Goal: Task Accomplishment & Management: Manage account settings

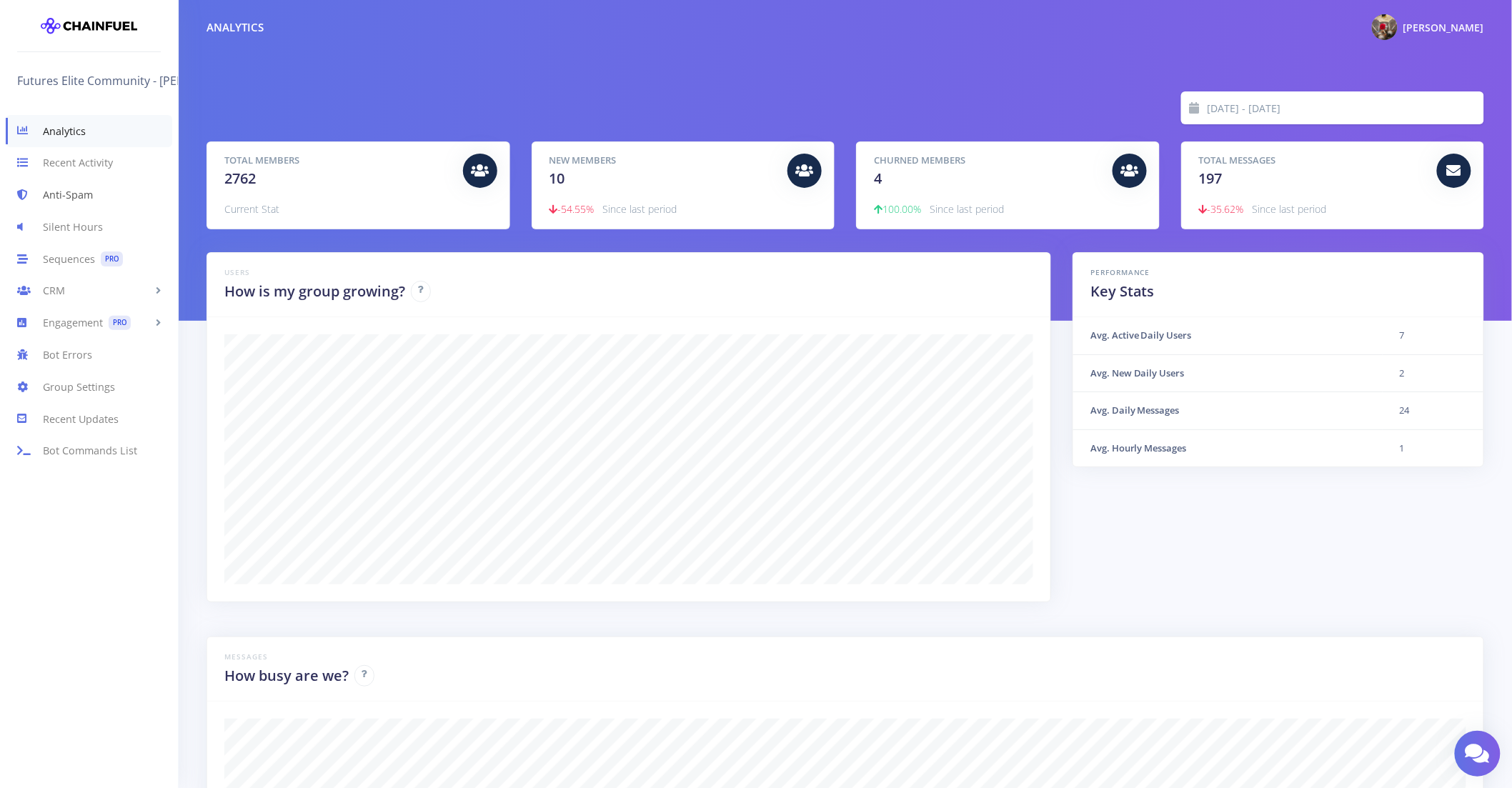
scroll to position [714252, 713531]
click at [119, 296] on link "CRM" at bounding box center [89, 291] width 178 height 32
click at [113, 441] on span "PRO" at bounding box center [120, 438] width 22 height 15
click at [110, 379] on link "Scheduled Messages PRO" at bounding box center [89, 382] width 178 height 29
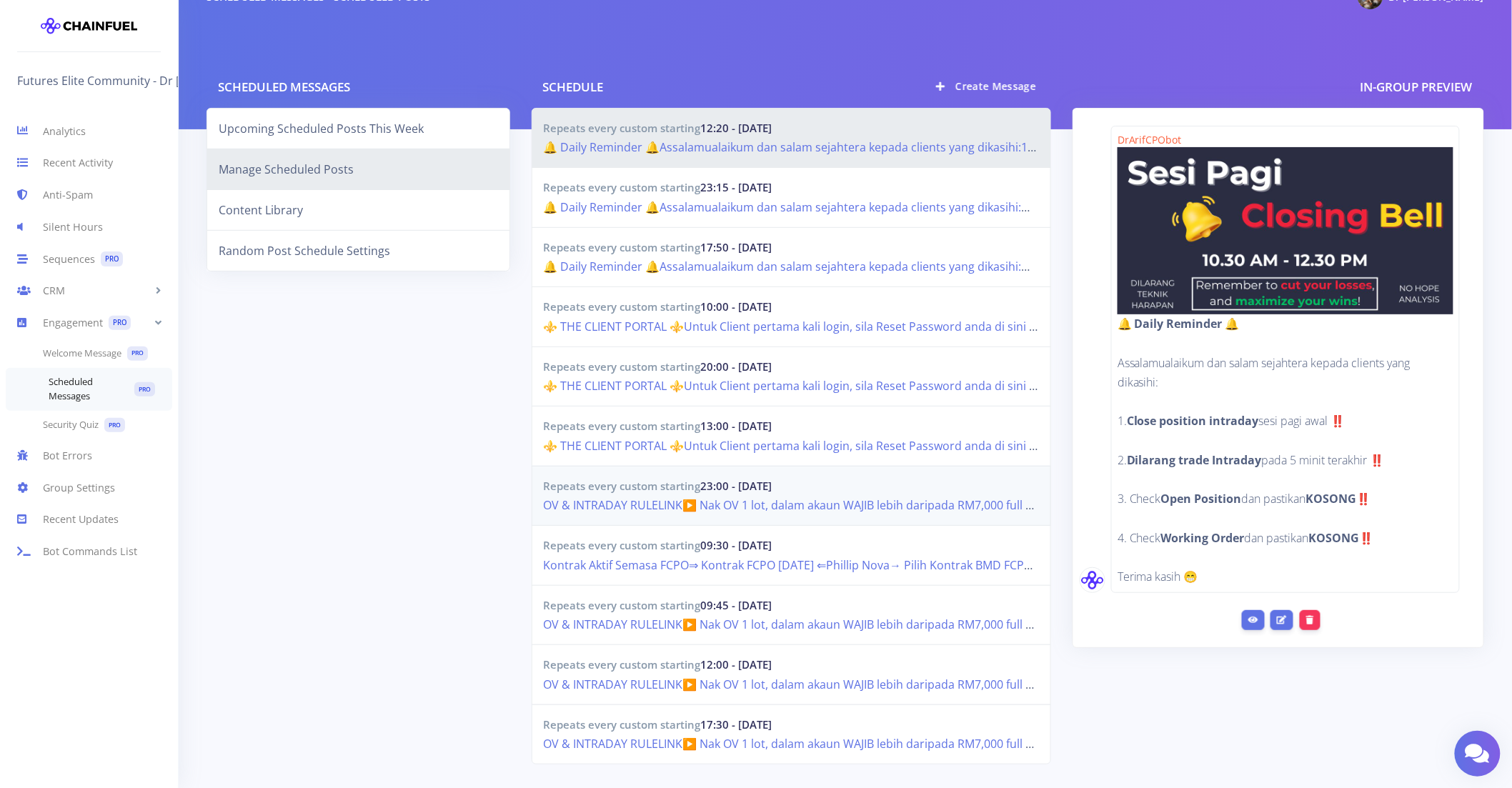
scroll to position [117, 0]
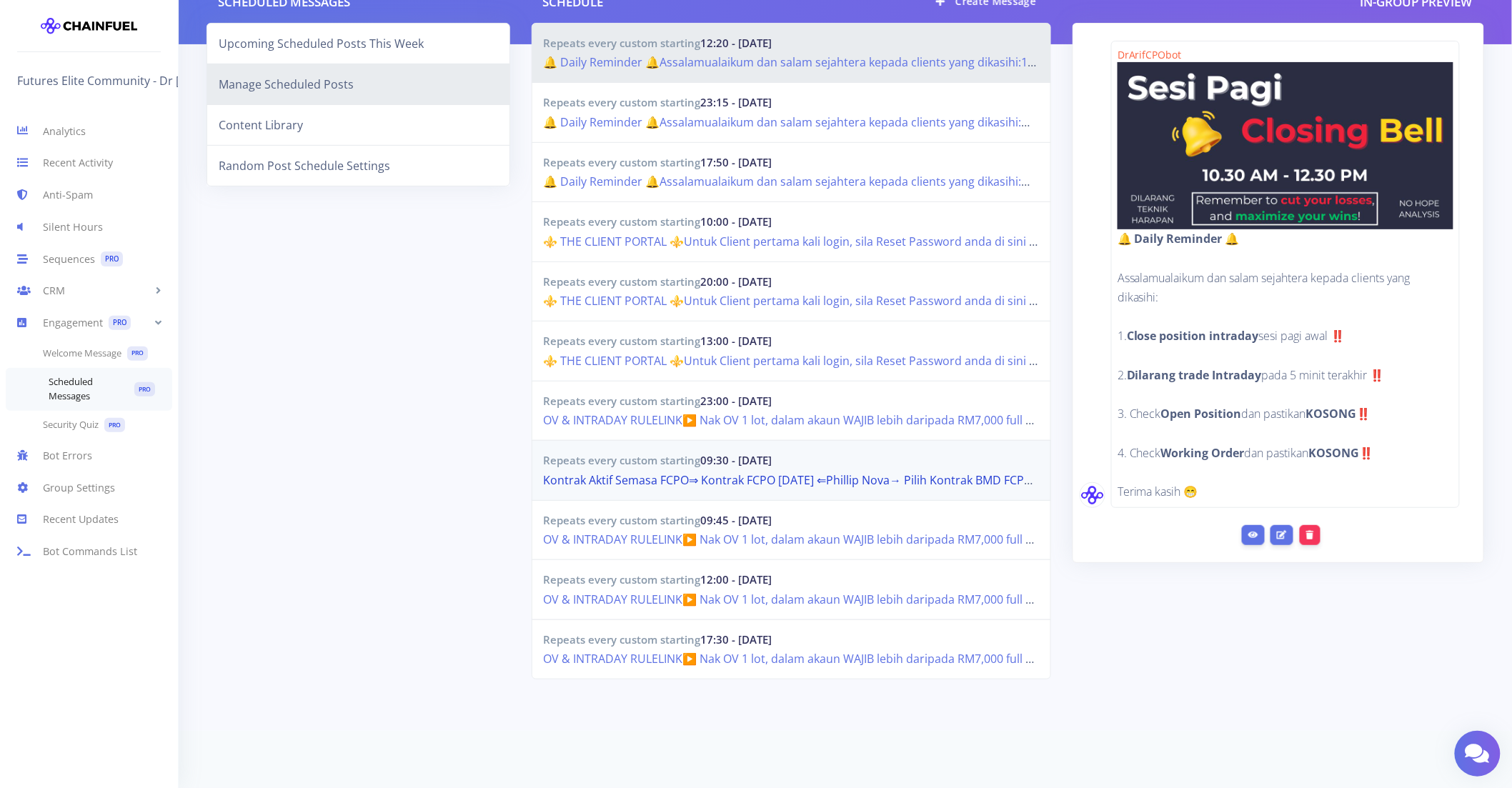
click at [752, 477] on link "Kontrak Aktif Semasa FCPO⇒ Kontrak FCPO OCTOBER 2025 ⇐Phillip Nova→ Pilih Kontr…" at bounding box center [1069, 480] width 1050 height 16
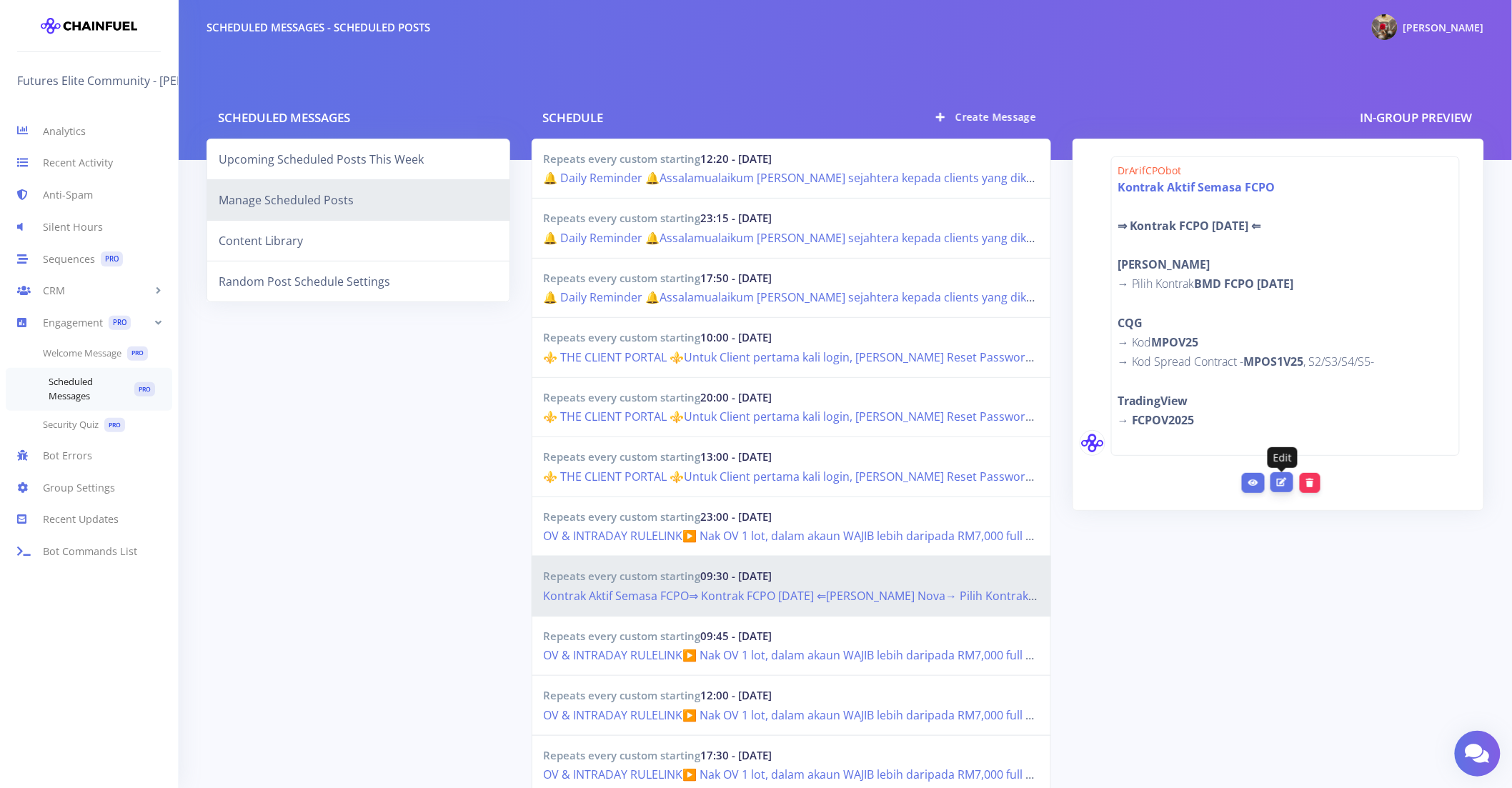
click at [1275, 485] on link at bounding box center [1282, 482] width 22 height 20
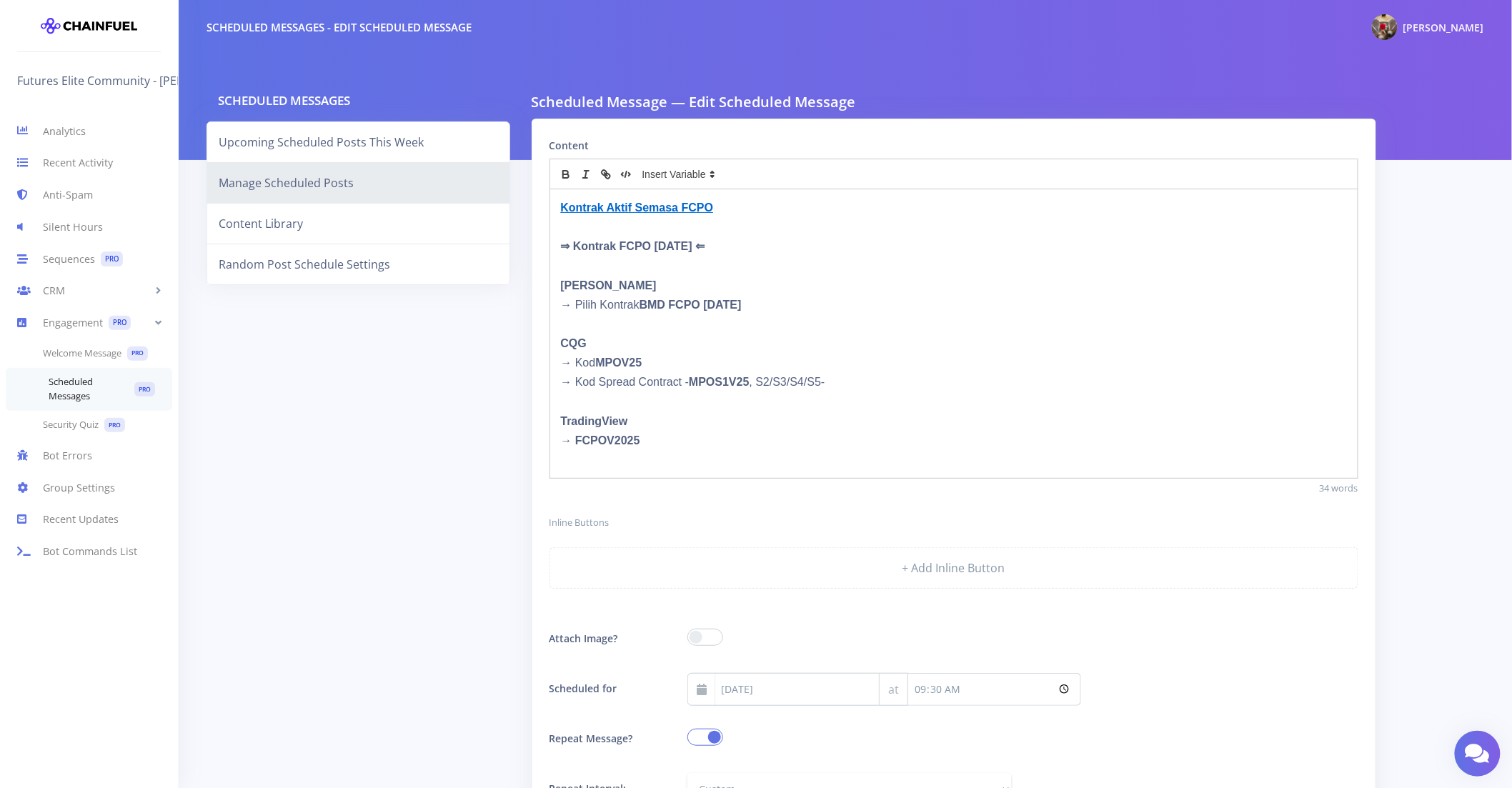
click at [660, 246] on strong "⇒ Kontrak FCPO OCTOBER 2025 ⇐" at bounding box center [633, 246] width 144 height 12
click at [730, 302] on strong "BMD FCPO OCT25" at bounding box center [690, 304] width 102 height 12
click at [631, 363] on strong "MPOV25" at bounding box center [619, 362] width 47 height 12
drag, startPoint x: 743, startPoint y: 382, endPoint x: 745, endPoint y: 391, distance: 9.2
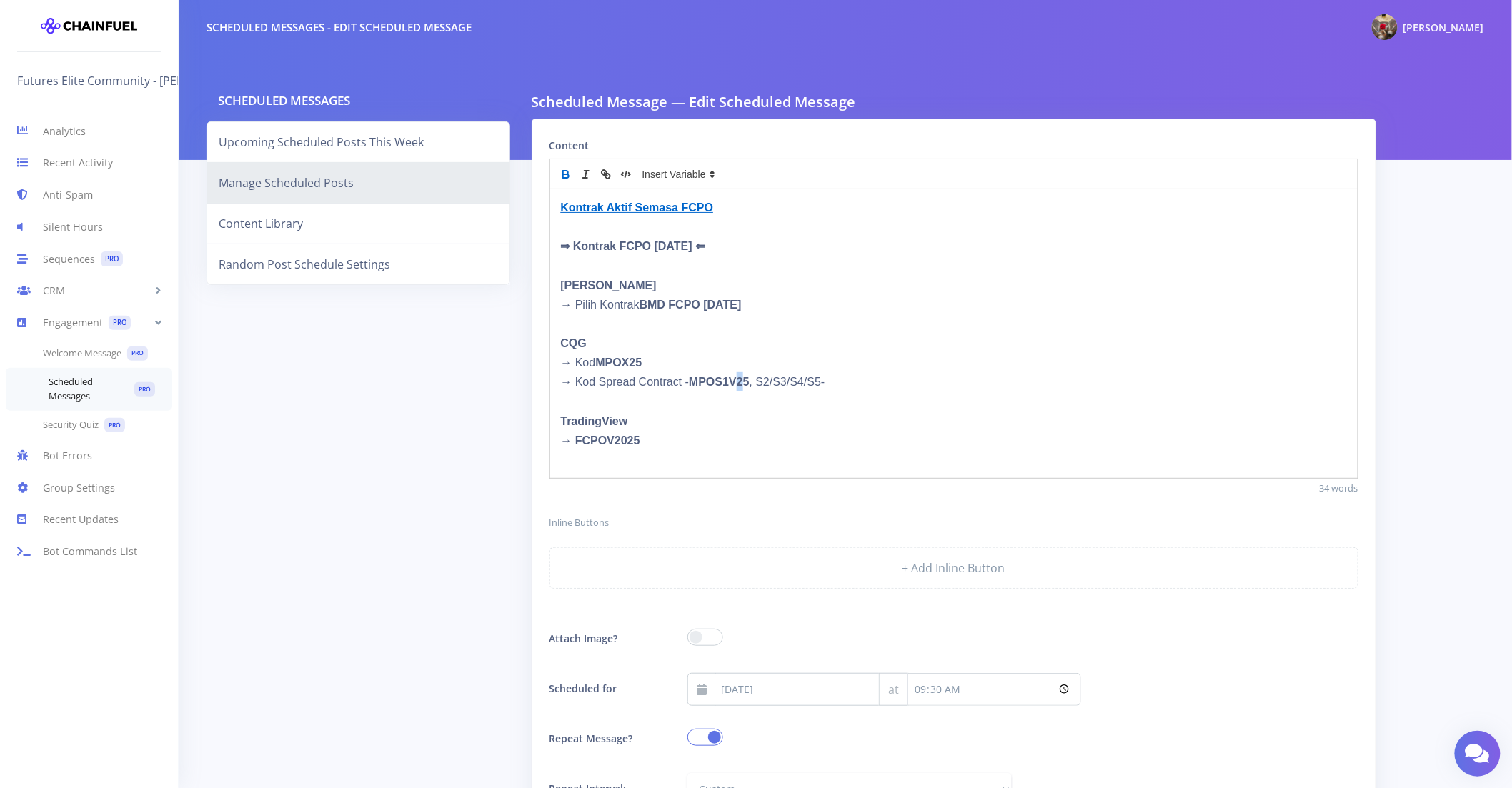
click at [745, 387] on strong "MPOS1V25" at bounding box center [719, 382] width 60 height 12
click at [612, 440] on strong "→ FCPOV2025" at bounding box center [600, 440] width 80 height 12
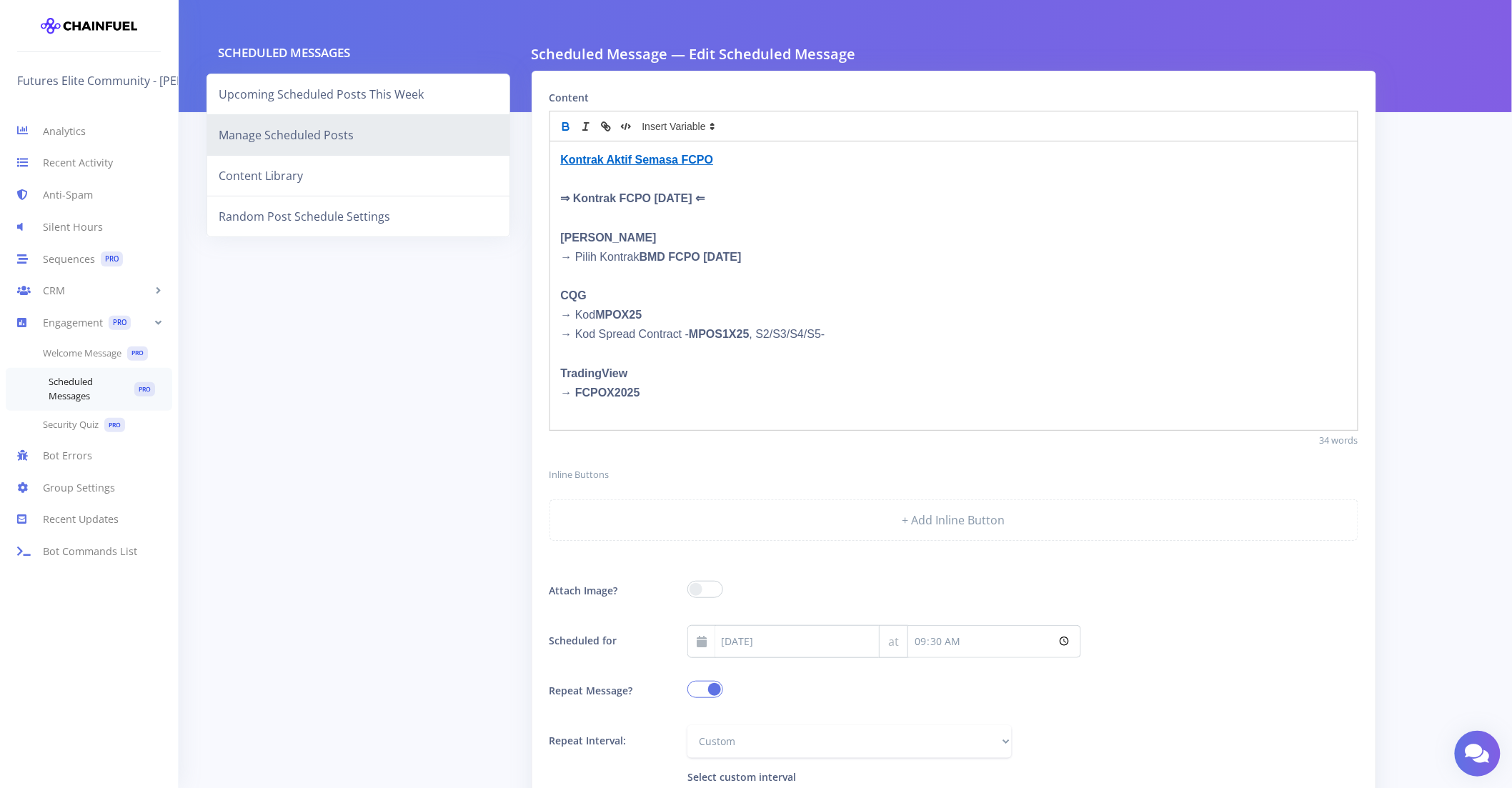
scroll to position [482, 0]
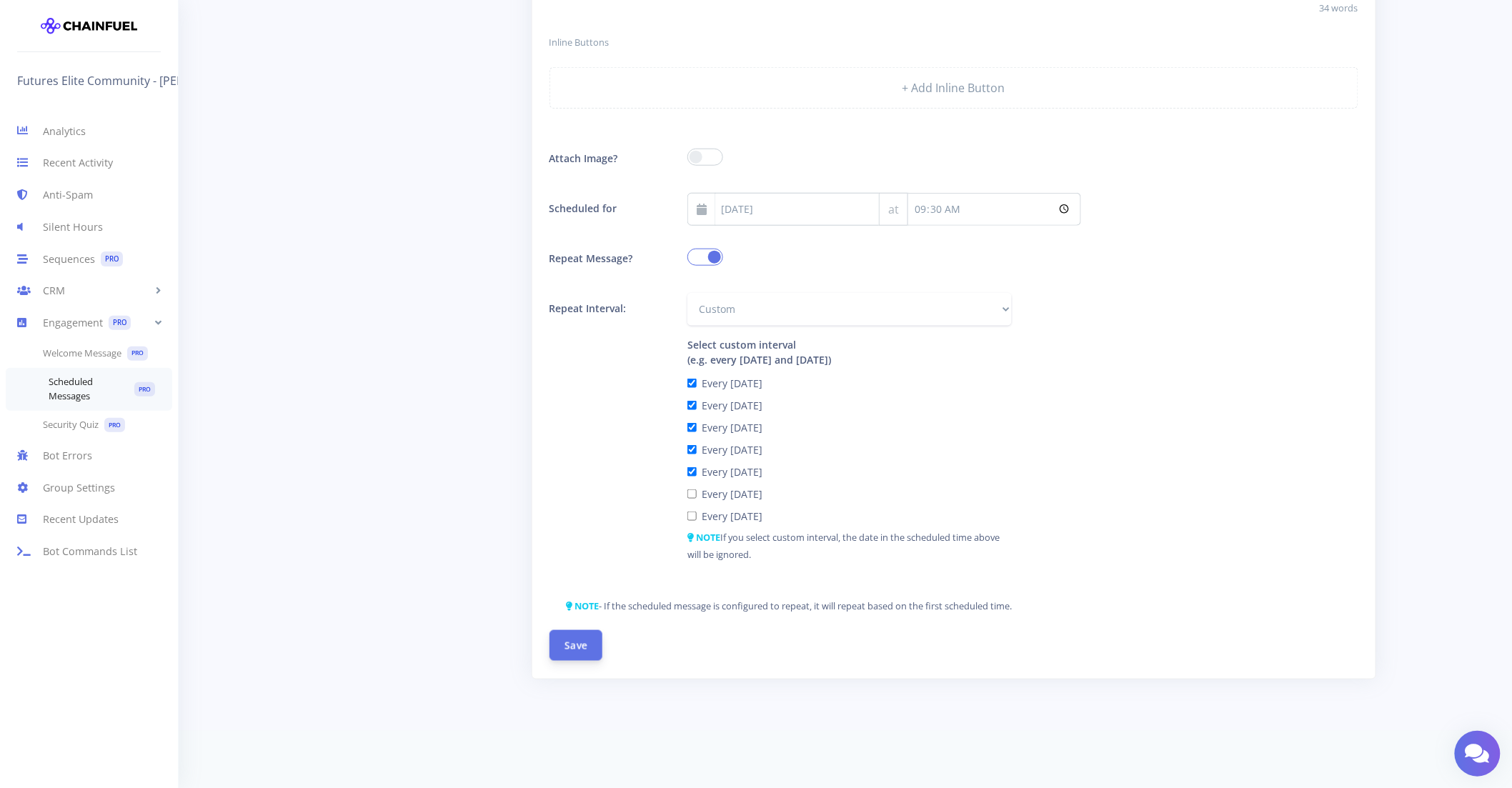
click at [575, 638] on button "Save" at bounding box center [576, 645] width 52 height 31
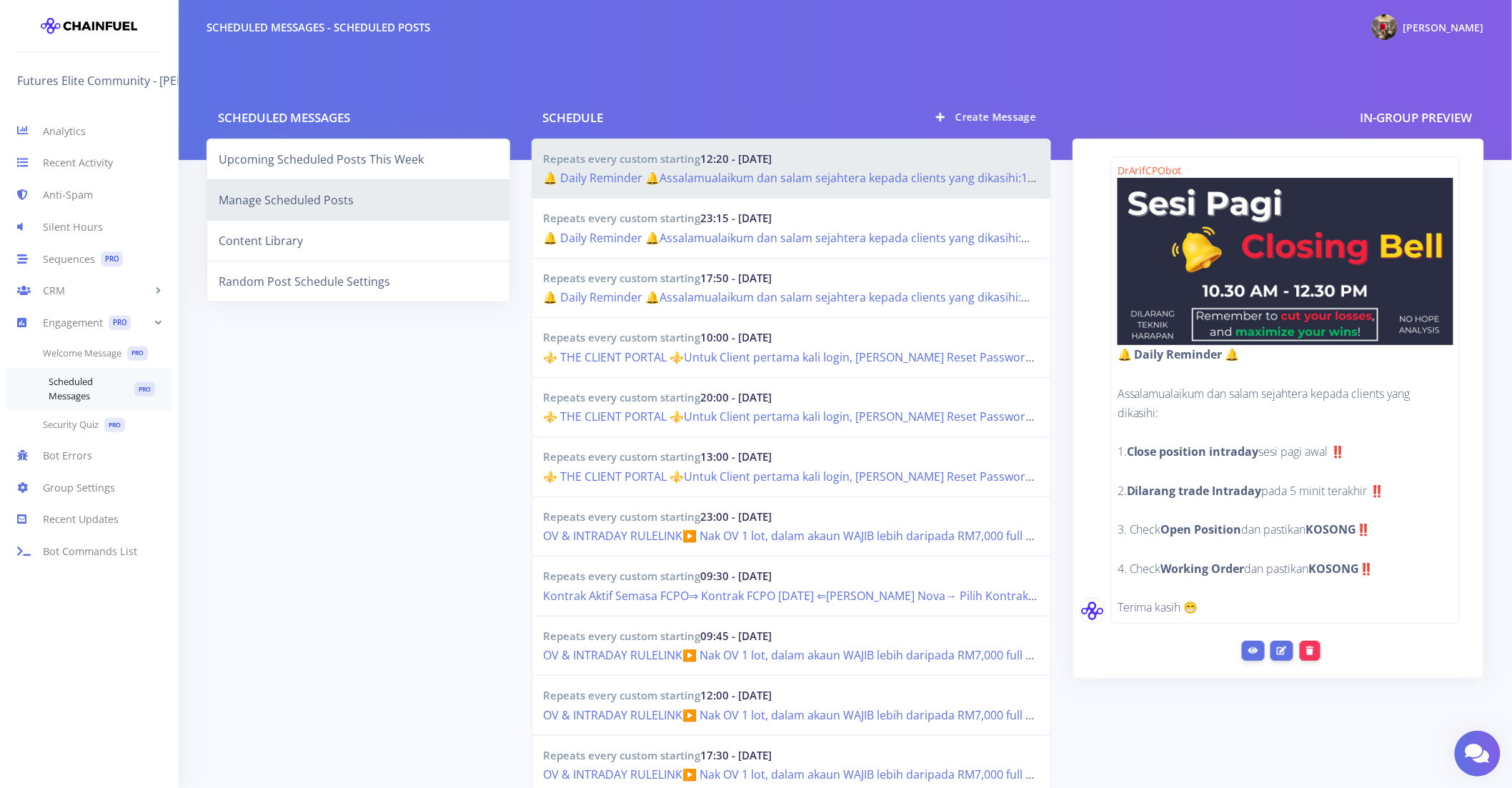
click at [1071, 77] on div at bounding box center [845, 80] width 1334 height 160
